Goal: Feedback & Contribution: Submit feedback/report problem

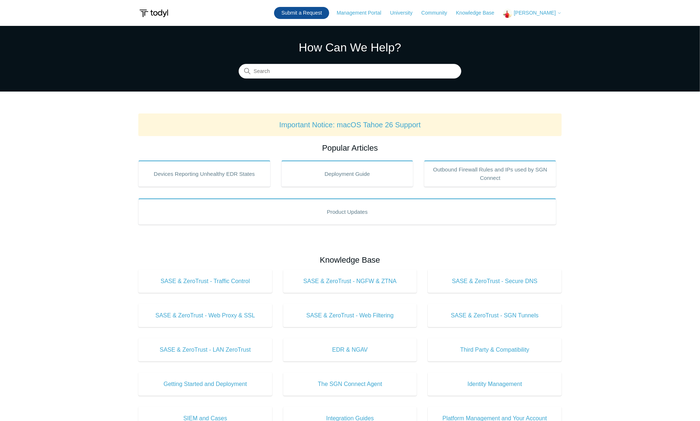
click at [329, 16] on link "Submit a Request" at bounding box center [301, 13] width 55 height 12
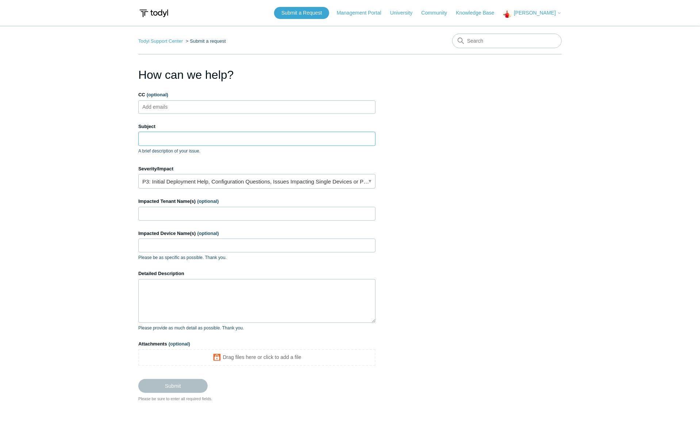
click at [179, 141] on input "Subject" at bounding box center [256, 139] width 237 height 14
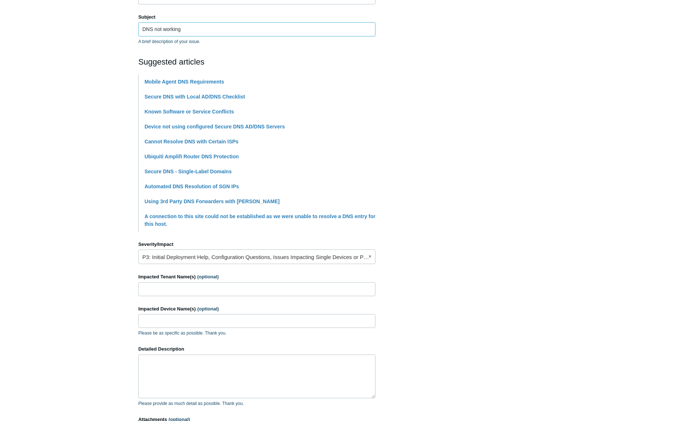
scroll to position [146, 0]
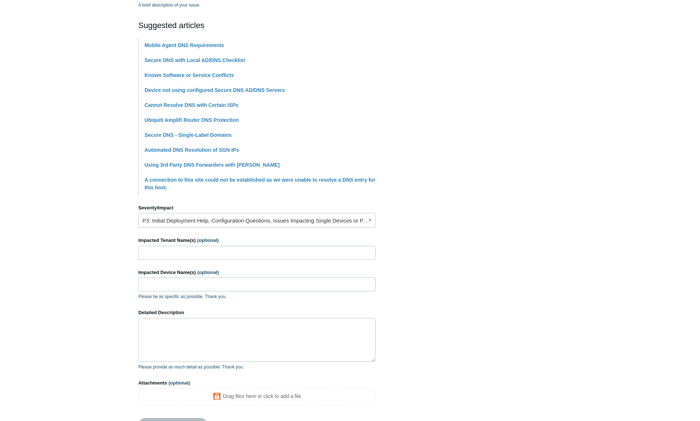
type input "DNS not working"
click at [245, 219] on link "P3: Initial Deployment Help, Configuration Questions, Issues Impacting Single D…" at bounding box center [256, 220] width 237 height 15
click at [105, 217] on main "Todyl Support Center Submit a request How can we help? CC (optional) Add emails…" at bounding box center [350, 160] width 700 height 561
click at [166, 254] on input "Impacted Tenant Name(s) (optional)" at bounding box center [256, 253] width 237 height 14
type input "Crusader Fence"
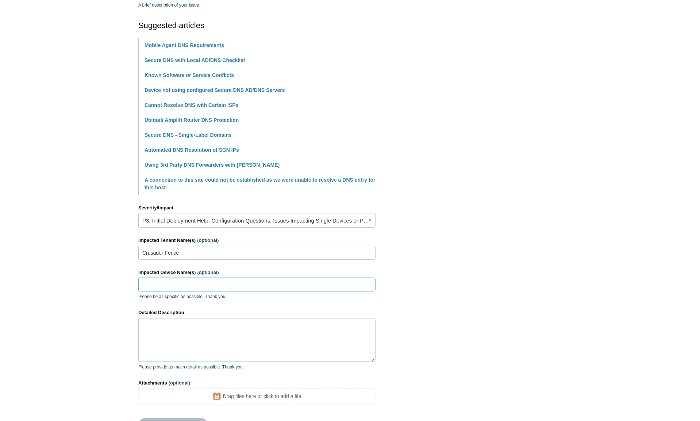
click at [169, 287] on input "Impacted Device Name(s) (optional)" at bounding box center [256, 285] width 237 height 14
type input "cf-l146, cf-l147"
click at [169, 328] on textarea "Detailed Description" at bounding box center [256, 340] width 237 height 44
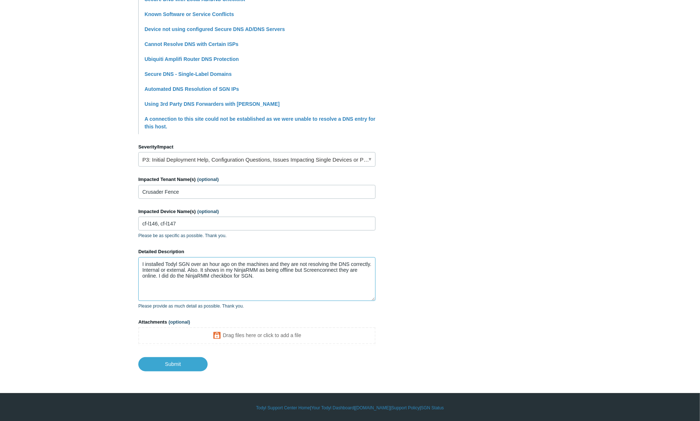
scroll to position [207, 0]
type textarea "I installed Todyl SGN over an hour ago on the machines and they are not resolvi…"
click at [162, 362] on input "Submit" at bounding box center [172, 364] width 69 height 15
